Goal: Check status

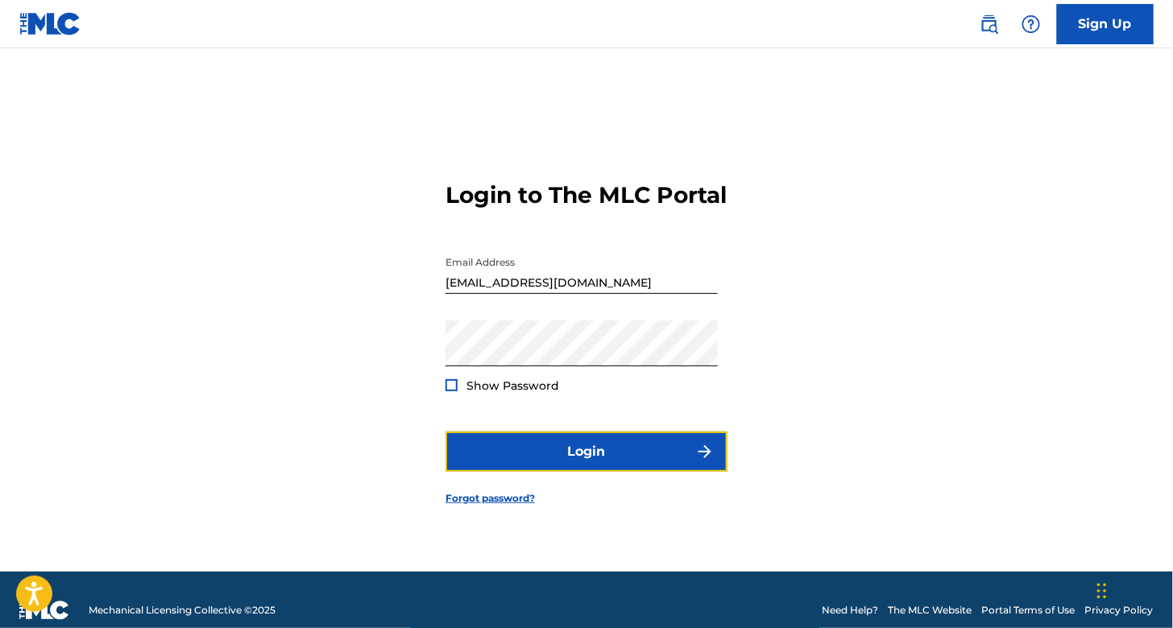
click at [607, 472] on button "Login" at bounding box center [586, 452] width 282 height 40
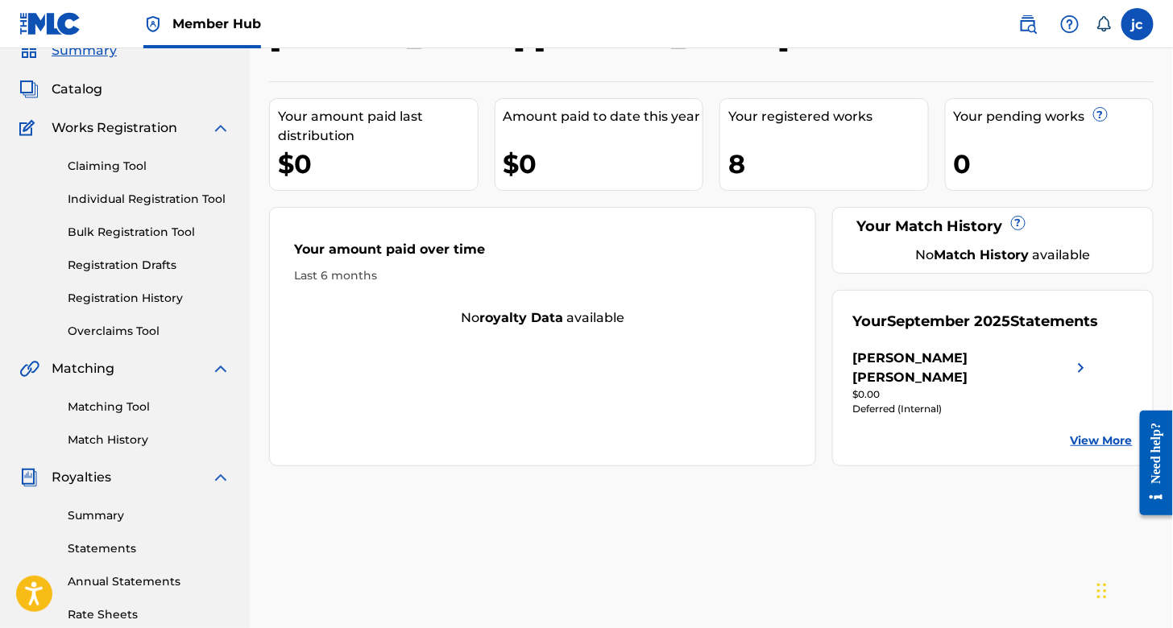
scroll to position [81, 0]
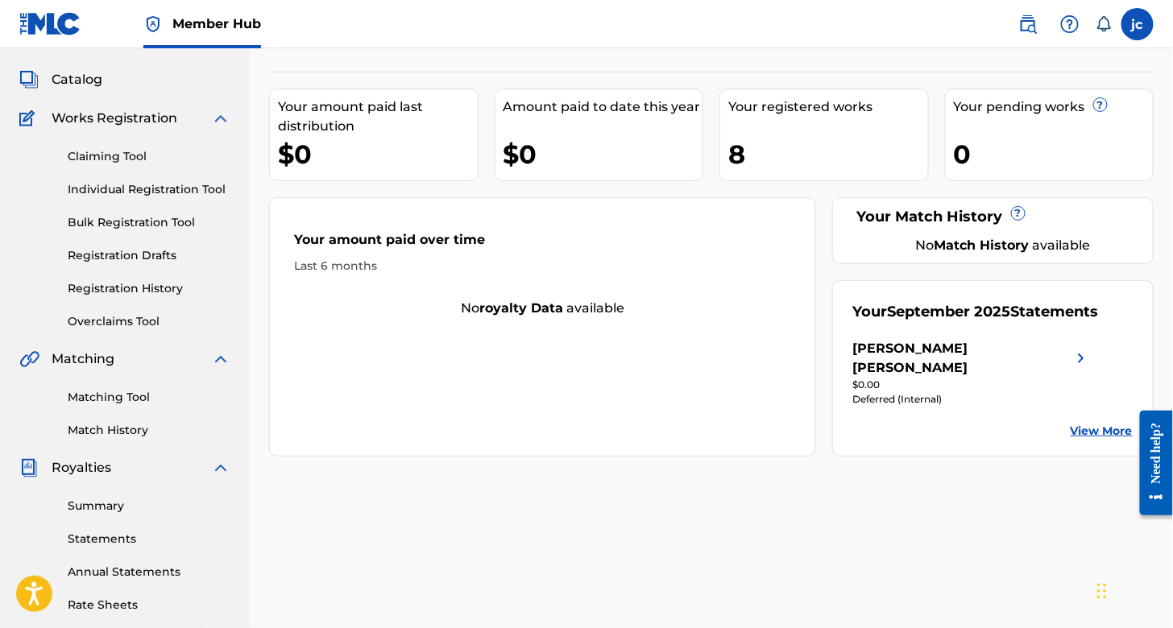
click at [905, 346] on div "[PERSON_NAME] [PERSON_NAME]" at bounding box center [962, 358] width 218 height 39
